Goal: Book appointment/travel/reservation

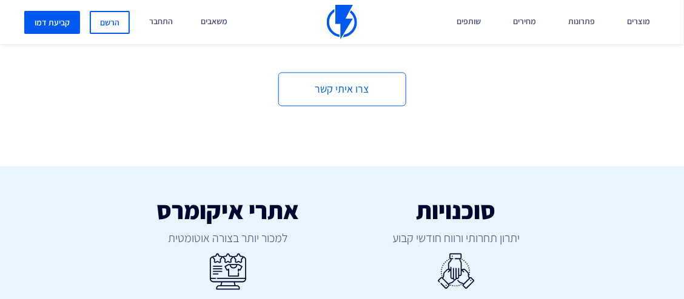
scroll to position [606, 0]
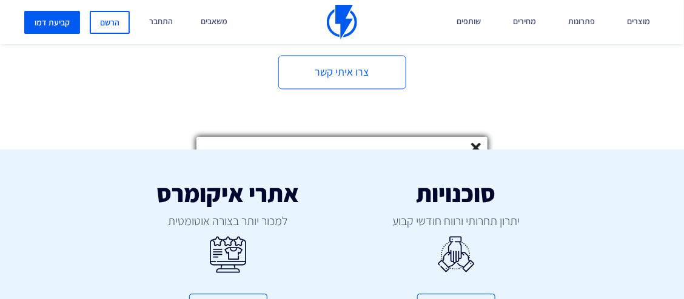
click at [476, 148] on line at bounding box center [476, 148] width 8 height 8
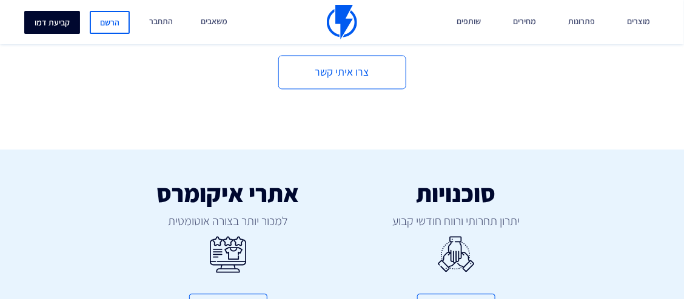
click at [55, 21] on link "קביעת דמו" at bounding box center [52, 22] width 56 height 23
